Goal: Task Accomplishment & Management: Complete application form

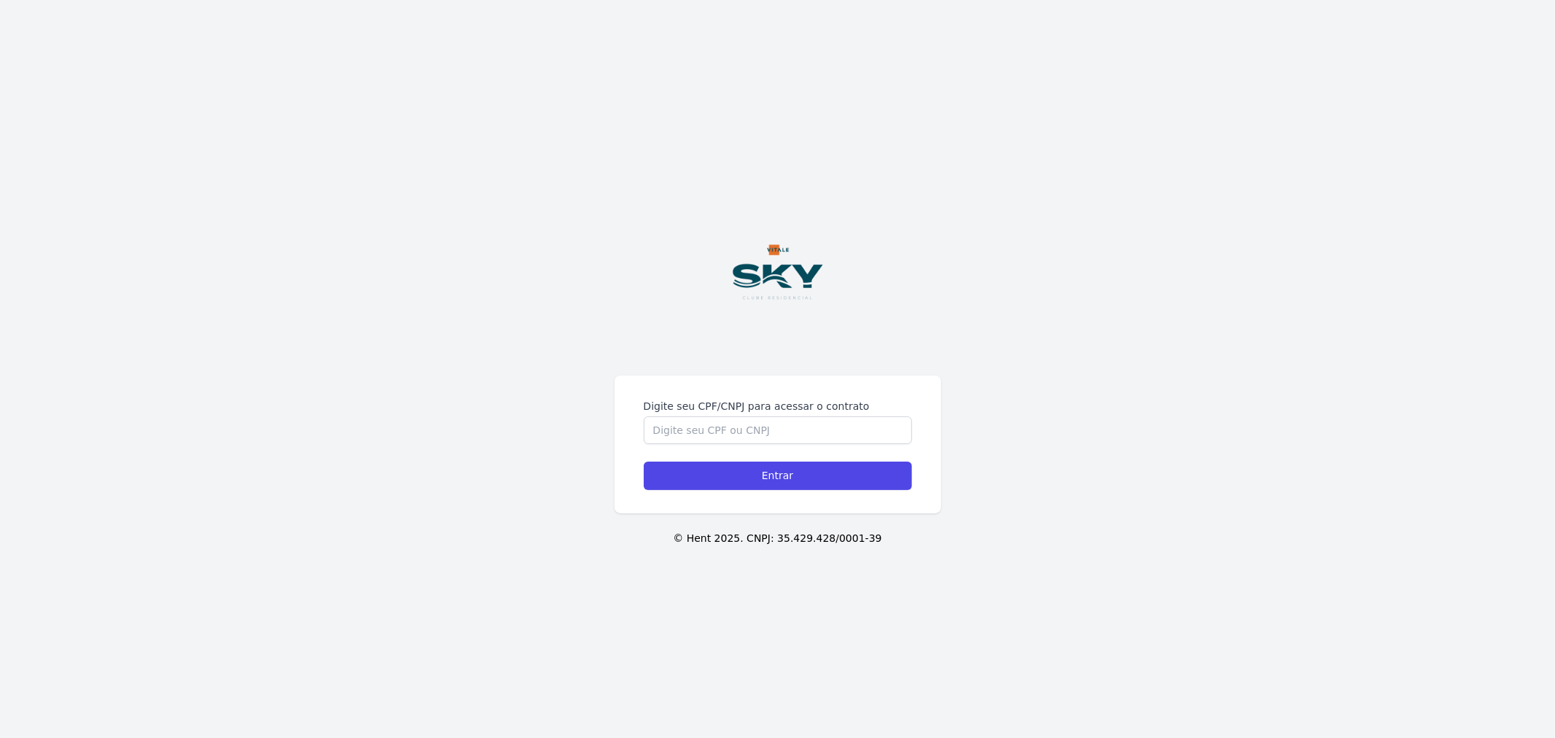
click at [796, 348] on img at bounding box center [778, 272] width 160 height 160
click at [777, 440] on input "Digite seu CPF/CNPJ para acessar o contrato" at bounding box center [778, 430] width 268 height 28
type input "15310625712"
click at [644, 462] on input "Entrar" at bounding box center [778, 476] width 268 height 28
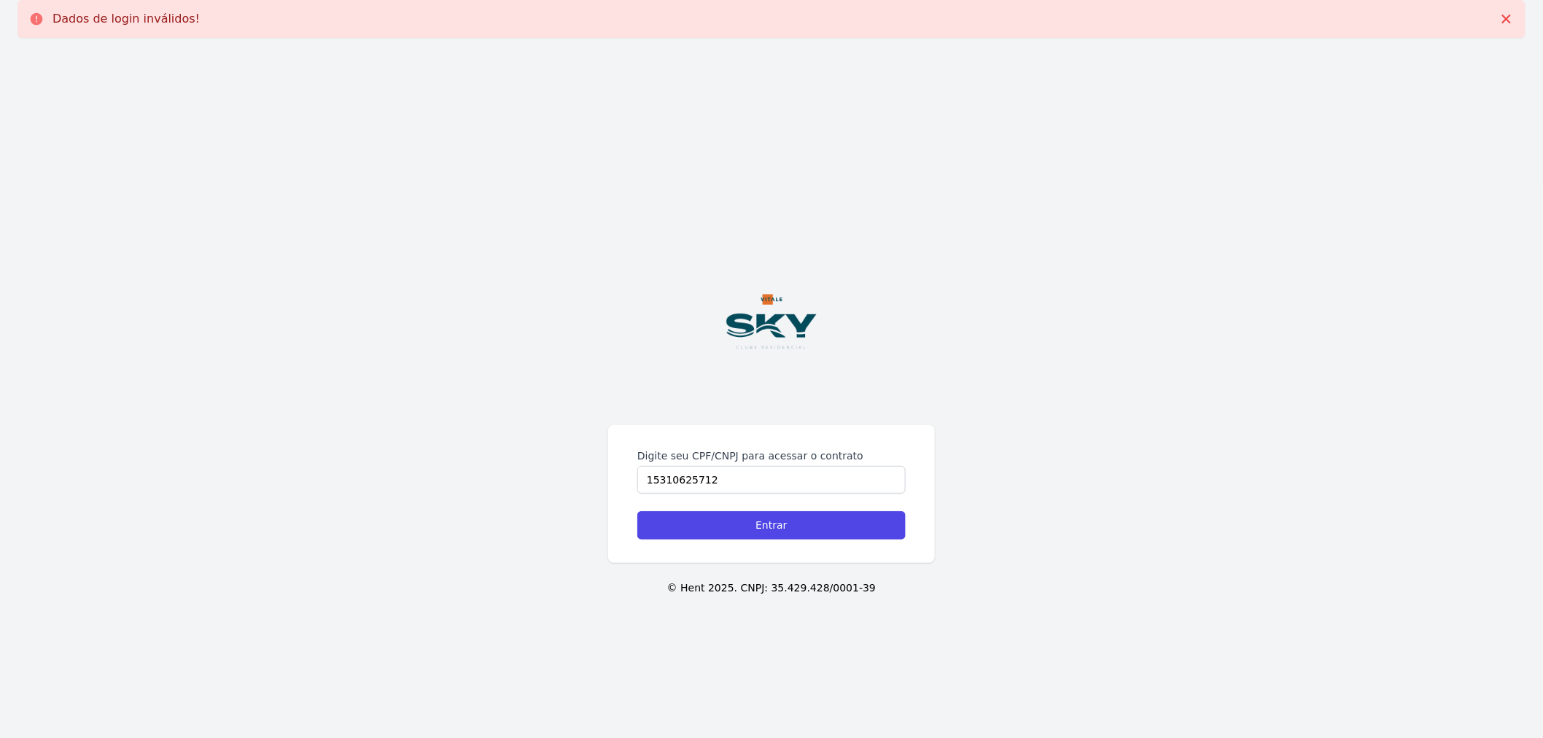
type input "15310625712"
click at [637, 511] on input "Entrar" at bounding box center [771, 525] width 268 height 28
